Goal: Task Accomplishment & Management: Use online tool/utility

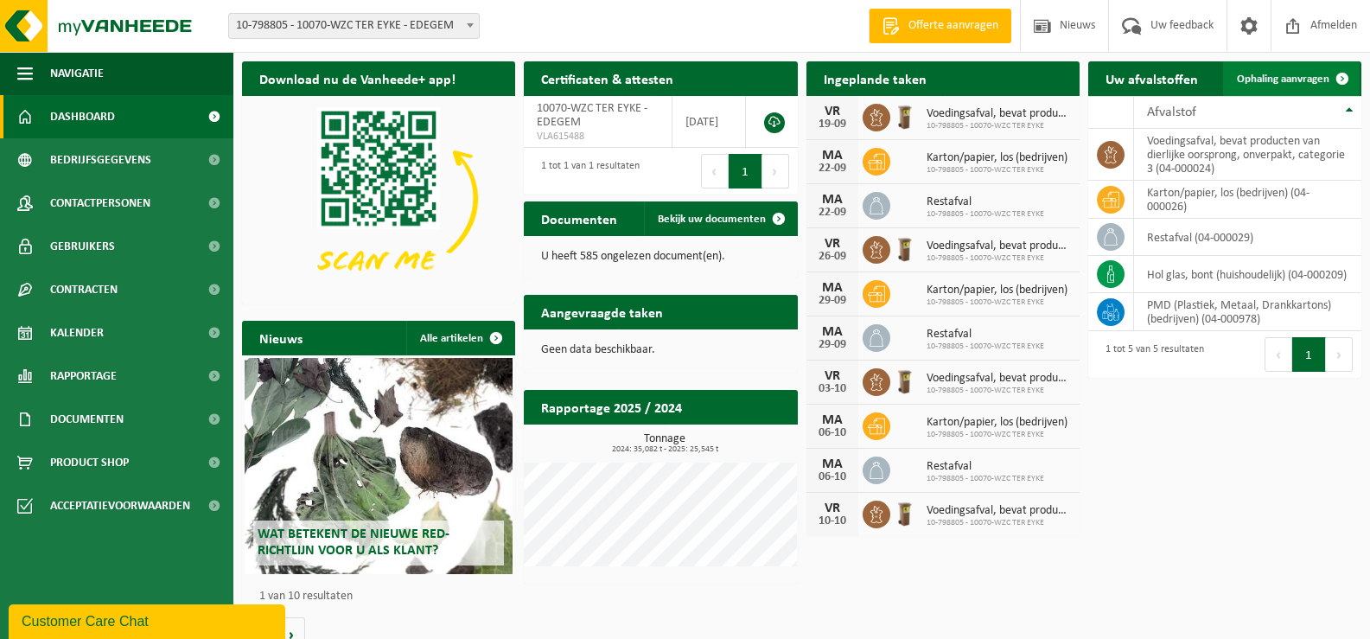
click at [1279, 91] on link "Ophaling aanvragen" at bounding box center [1291, 78] width 137 height 35
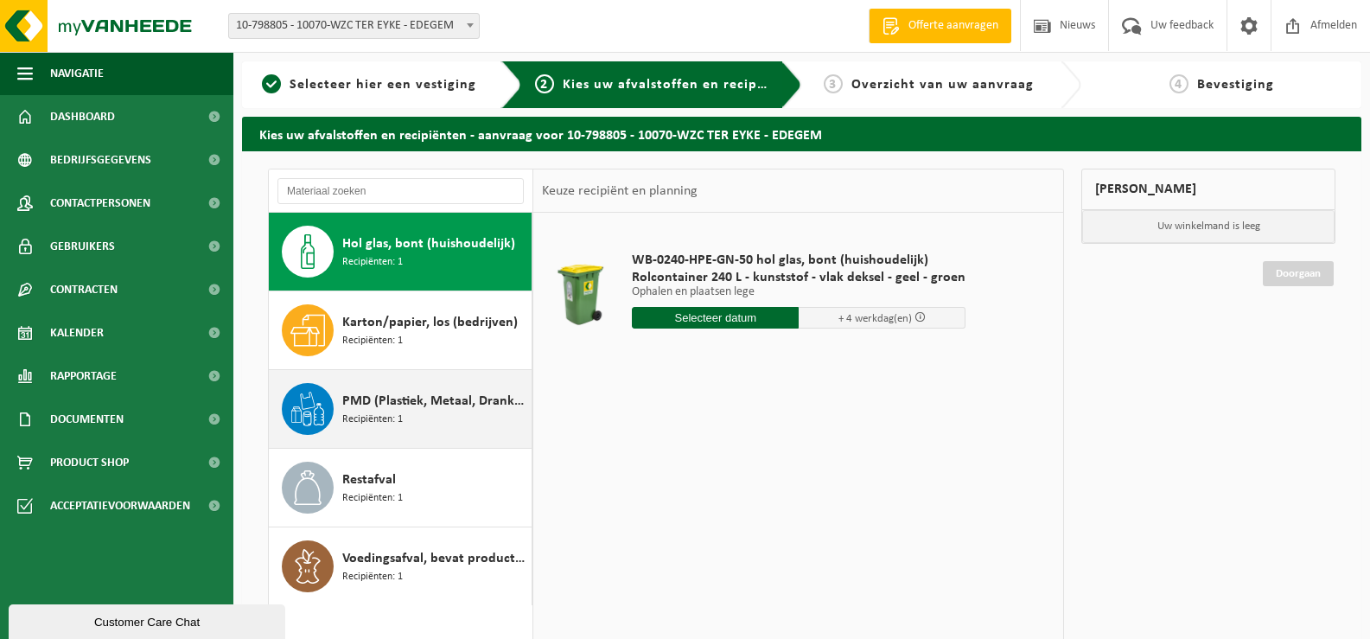
click at [413, 397] on span "PMD (Plastiek, Metaal, Drankkartons) (bedrijven)" at bounding box center [434, 401] width 185 height 21
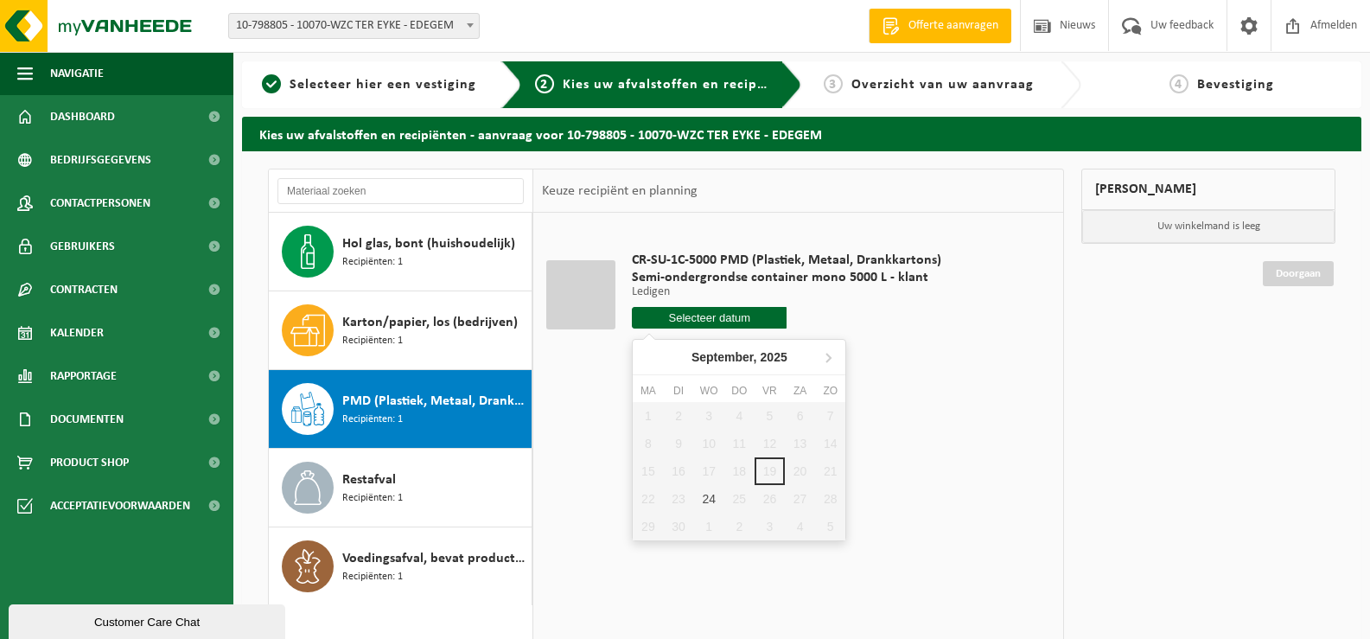
click at [724, 310] on input "text" at bounding box center [709, 318] width 155 height 22
click at [709, 493] on div "24" at bounding box center [709, 499] width 30 height 28
type input "Van 2025-09-24"
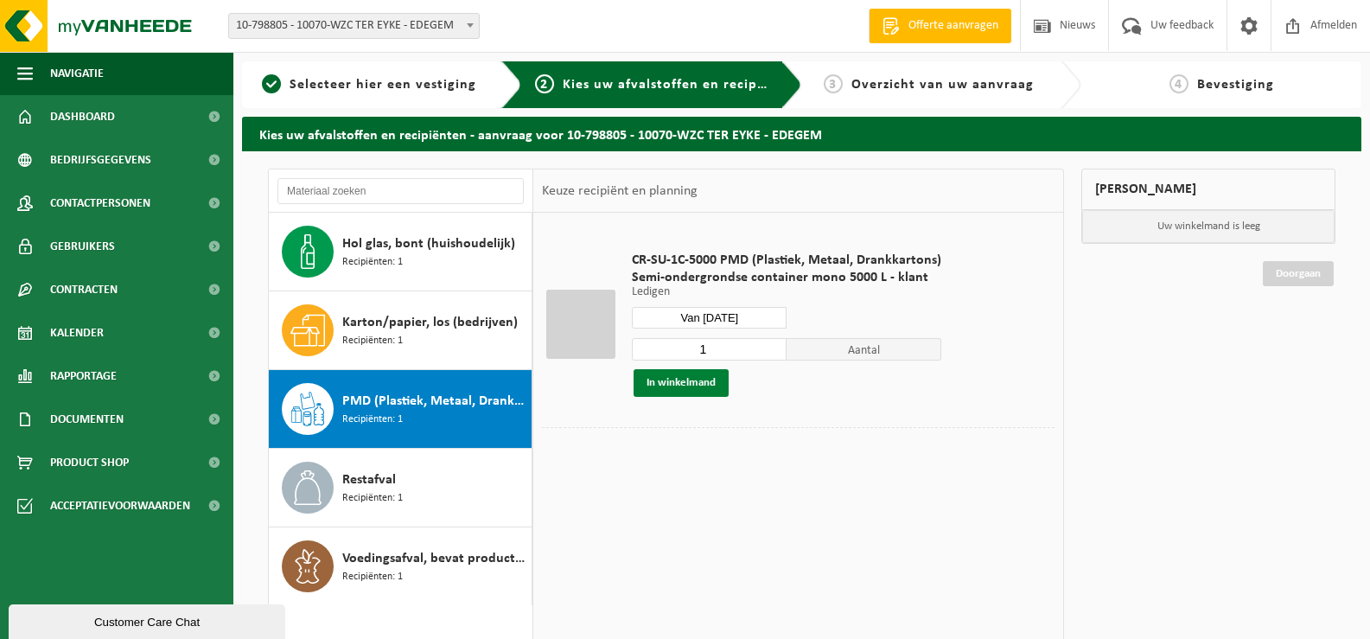
click at [677, 378] on button "In winkelmand" at bounding box center [680, 383] width 95 height 28
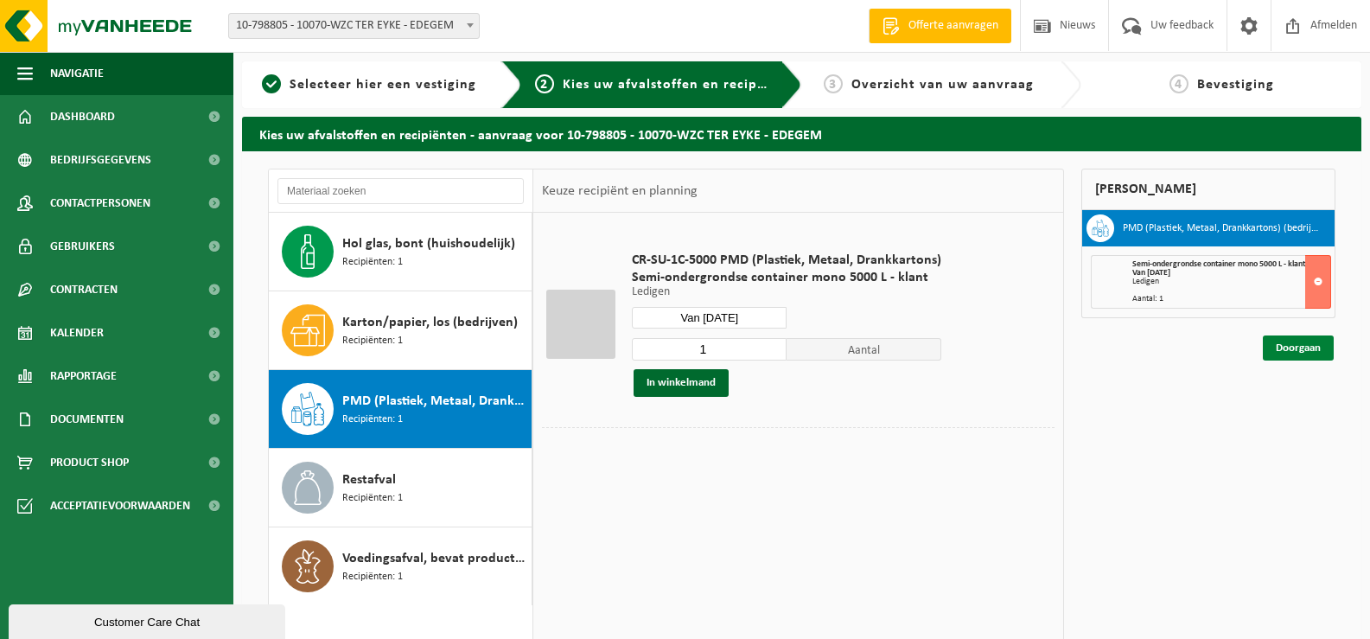
click at [1293, 346] on link "Doorgaan" at bounding box center [1297, 347] width 71 height 25
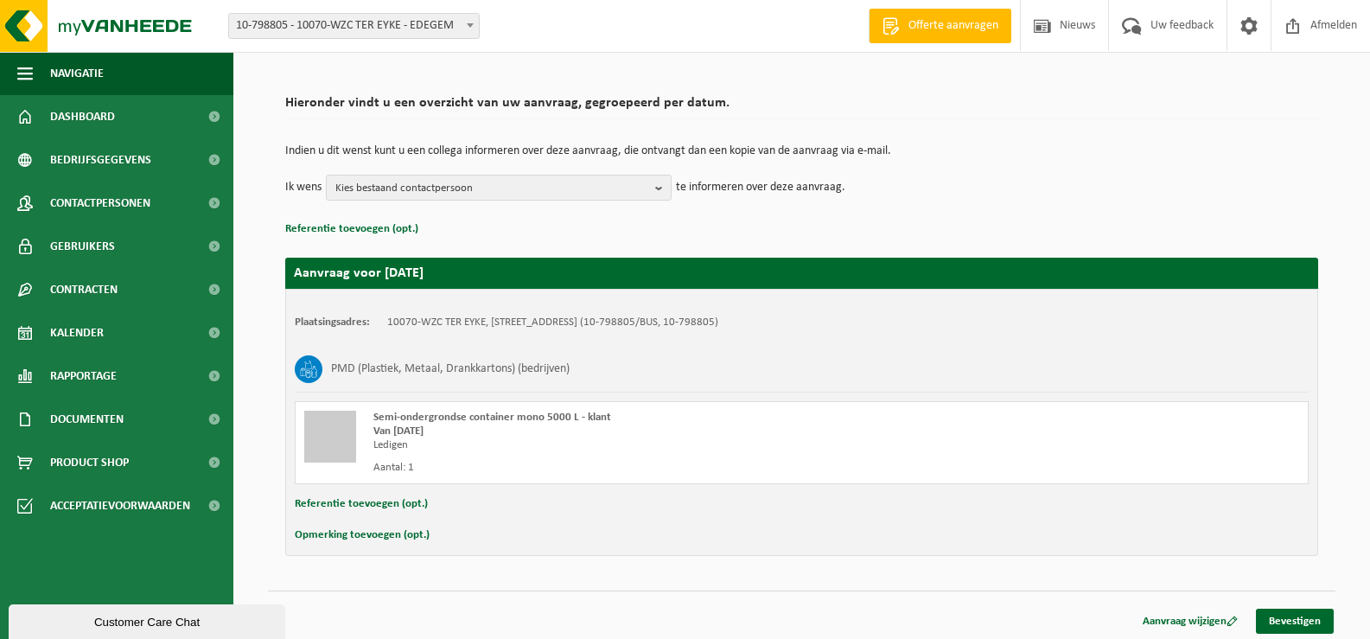
scroll to position [103, 0]
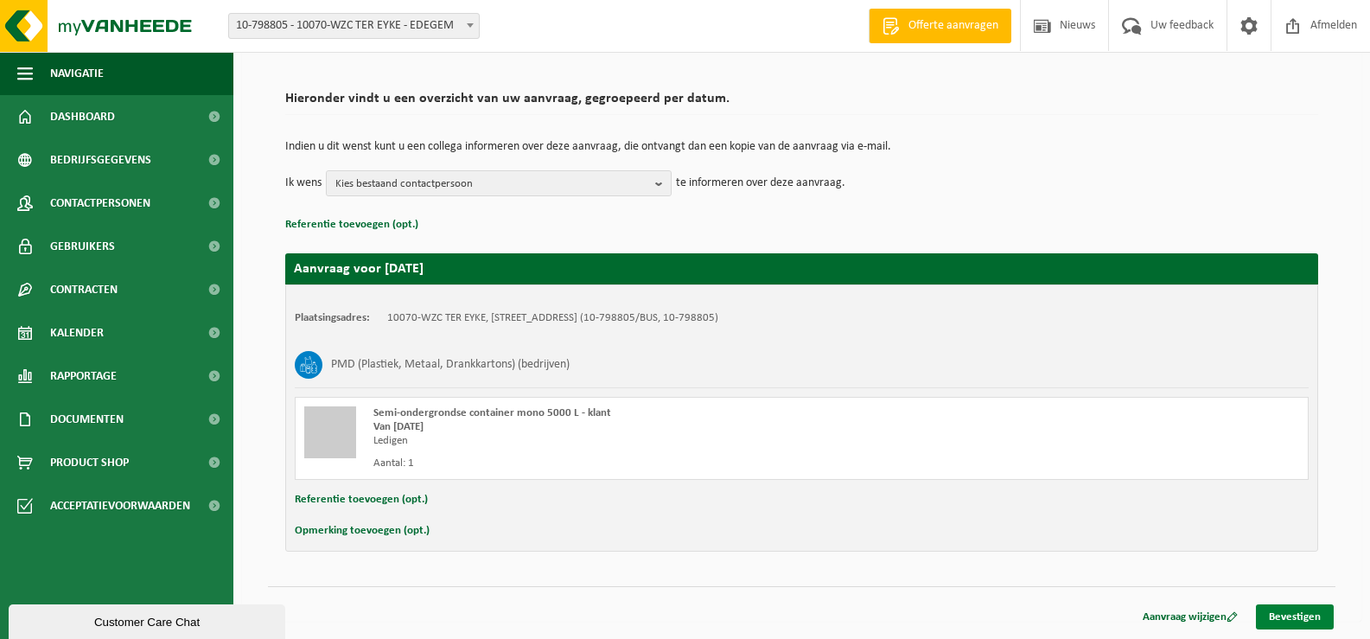
click at [1284, 604] on link "Bevestigen" at bounding box center [1295, 616] width 78 height 25
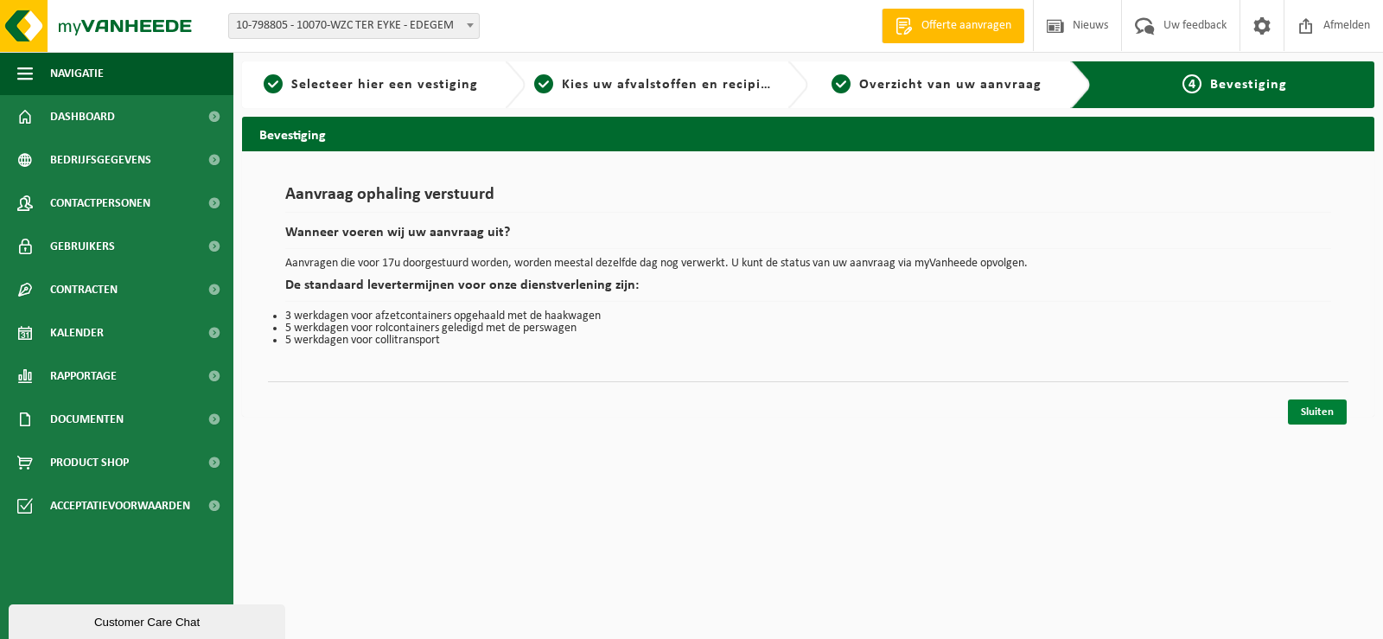
click at [1343, 410] on link "Sluiten" at bounding box center [1317, 411] width 59 height 25
